Goal: Task Accomplishment & Management: Complete application form

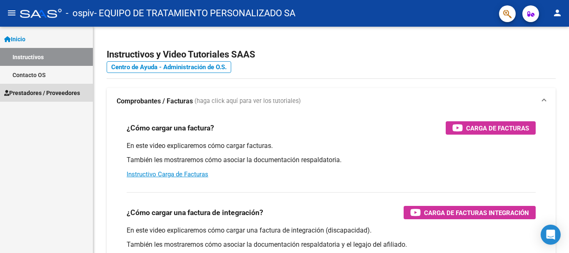
click at [78, 90] on span "Prestadores / Proveedores" at bounding box center [42, 92] width 76 height 9
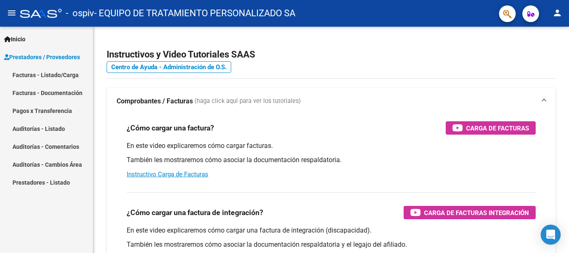
click at [70, 75] on link "Facturas - Listado/Carga" at bounding box center [46, 75] width 93 height 18
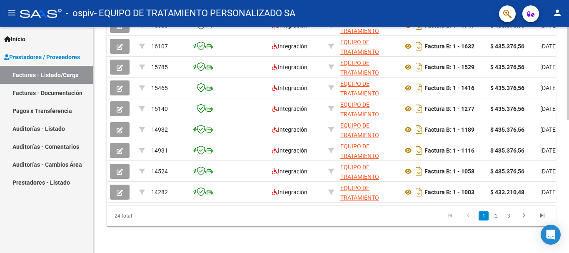
scroll to position [323, 0]
click at [569, 169] on div at bounding box center [568, 206] width 2 height 93
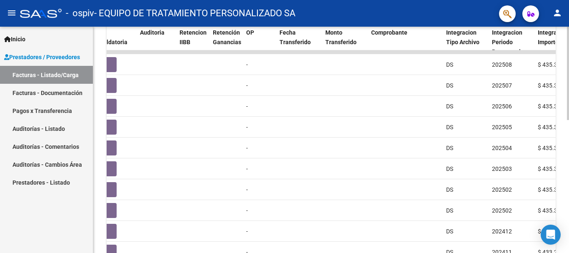
scroll to position [256, 0]
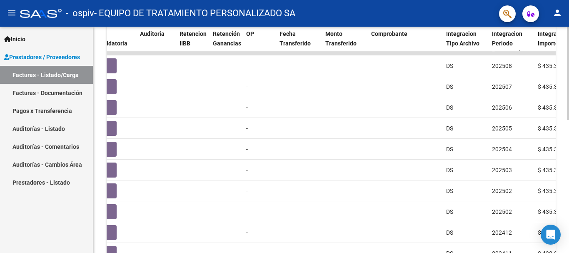
click at [565, 158] on div "Video tutorial PRESTADORES -> Listado de CPBTs Emitidos por Prestadores / Prove…" at bounding box center [332, 42] width 478 height 543
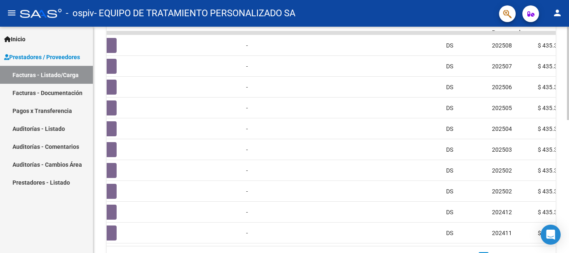
scroll to position [285, 0]
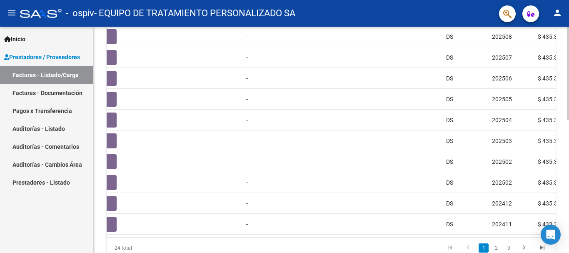
click at [569, 198] on div at bounding box center [568, 192] width 2 height 93
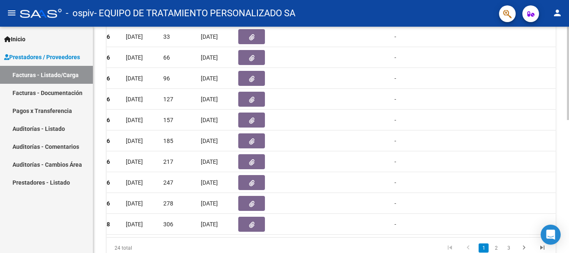
scroll to position [0, 0]
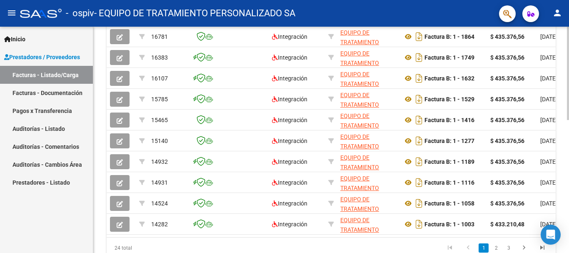
drag, startPoint x: 567, startPoint y: 139, endPoint x: 556, endPoint y: 74, distance: 65.9
click at [556, 74] on div "Video tutorial PRESTADORES -> Listado de CPBTs Emitidos por Prestadores / Prove…" at bounding box center [331, 13] width 476 height 543
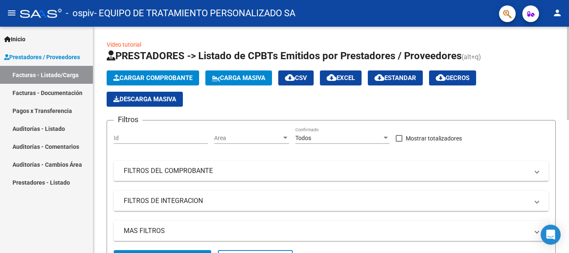
click at [563, 18] on div "menu - ospiv - EQUIPO DE TRATAMIENTO PERSONALIZADO SA person Inicio Instructivo…" at bounding box center [284, 126] width 569 height 253
click at [145, 76] on span "Cargar Comprobante" at bounding box center [152, 78] width 79 height 8
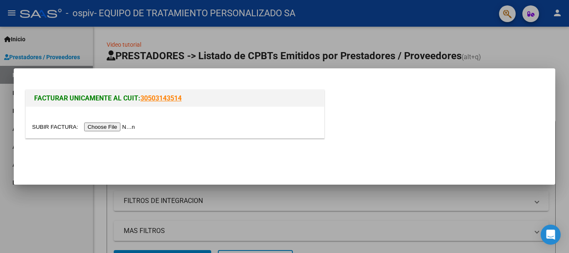
click at [122, 126] on input "file" at bounding box center [84, 127] width 105 height 9
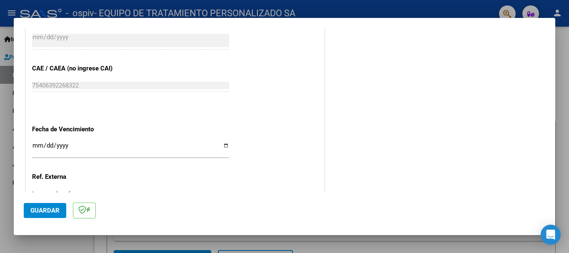
scroll to position [544, 0]
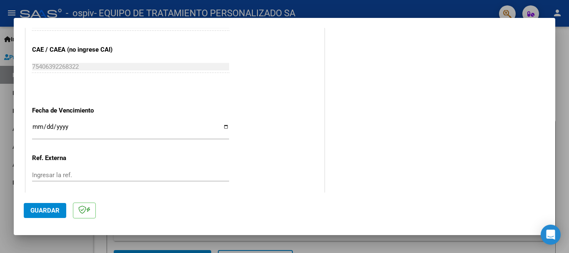
click at [222, 127] on input "Ingresar la fecha" at bounding box center [130, 129] width 197 height 13
type input "[DATE]"
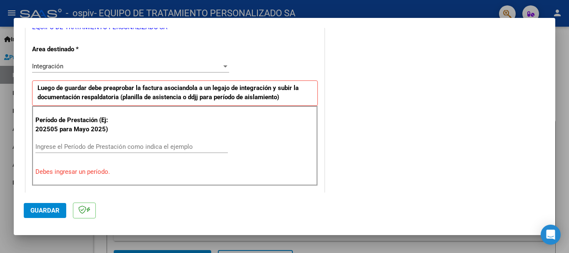
scroll to position [186, 0]
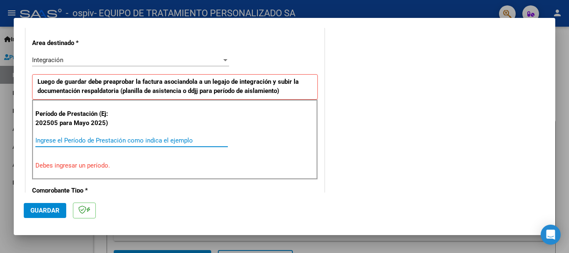
click at [123, 140] on input "Ingrese el Período de Prestación como indica el ejemplo" at bounding box center [131, 141] width 193 height 8
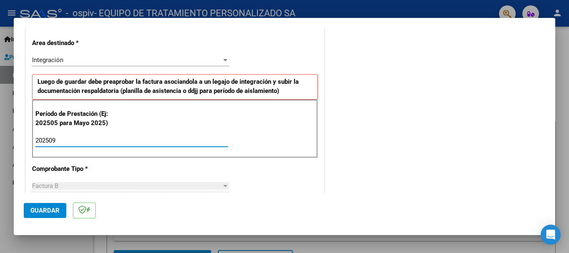
type input "202509"
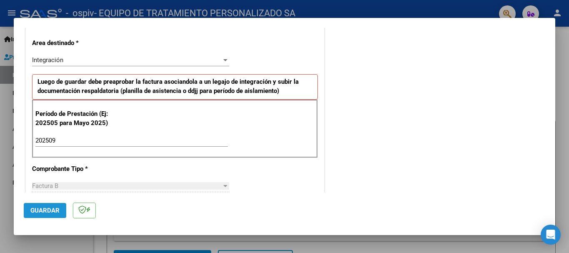
click at [47, 208] on span "Guardar" at bounding box center [44, 211] width 29 height 8
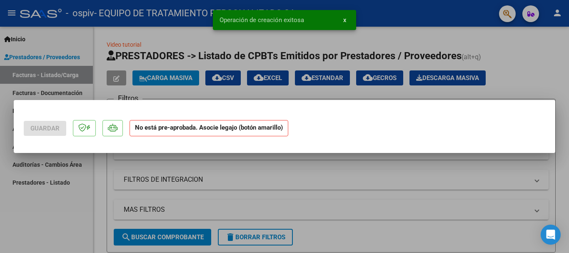
scroll to position [0, 0]
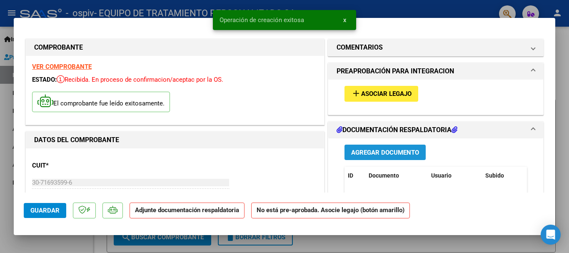
click at [395, 150] on span "Agregar Documento" at bounding box center [385, 153] width 68 height 8
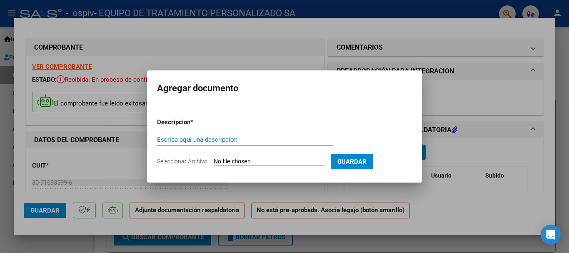
click at [268, 140] on input "Escriba aquí una descripcion" at bounding box center [245, 140] width 176 height 8
type input "asistencia [PERSON_NAME] 2025"
click at [253, 161] on input "Seleccionar Archivo" at bounding box center [269, 162] width 110 height 8
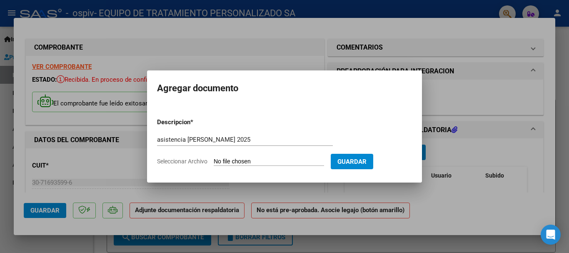
type input "C:\fakepath\[PERSON_NAME] ASIST SETIEMBRE 2025.pdf"
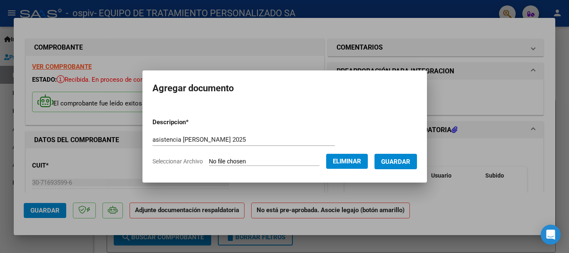
click at [406, 159] on span "Guardar" at bounding box center [395, 162] width 29 height 8
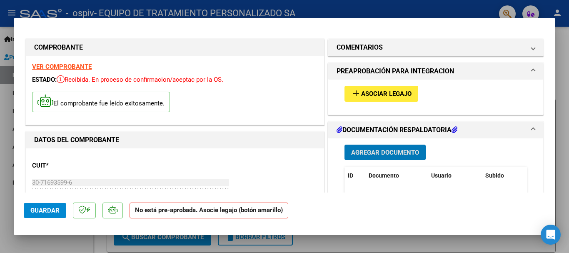
click at [374, 91] on span "Asociar Legajo" at bounding box center [386, 94] width 50 height 8
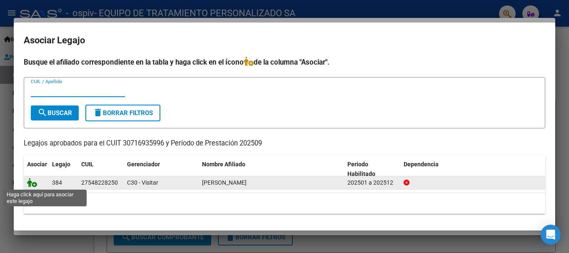
click at [31, 182] on icon at bounding box center [32, 182] width 10 height 9
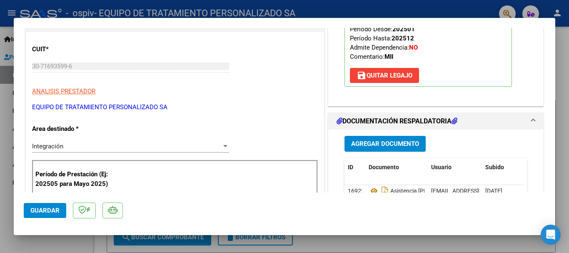
scroll to position [170, 0]
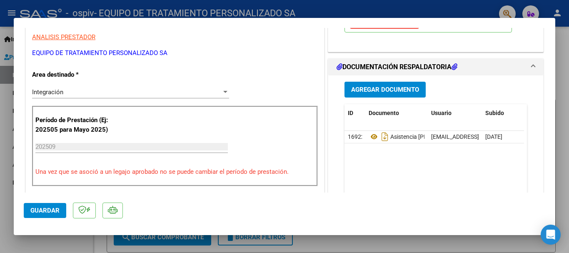
click at [566, 108] on div at bounding box center [284, 126] width 569 height 253
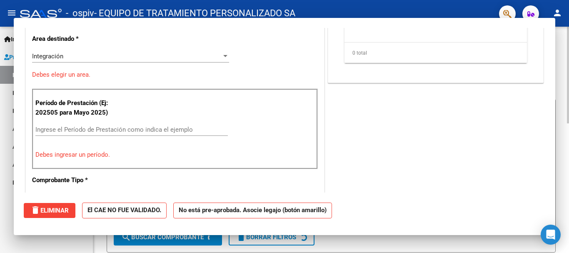
scroll to position [0, 0]
